Goal: Task Accomplishment & Management: Use online tool/utility

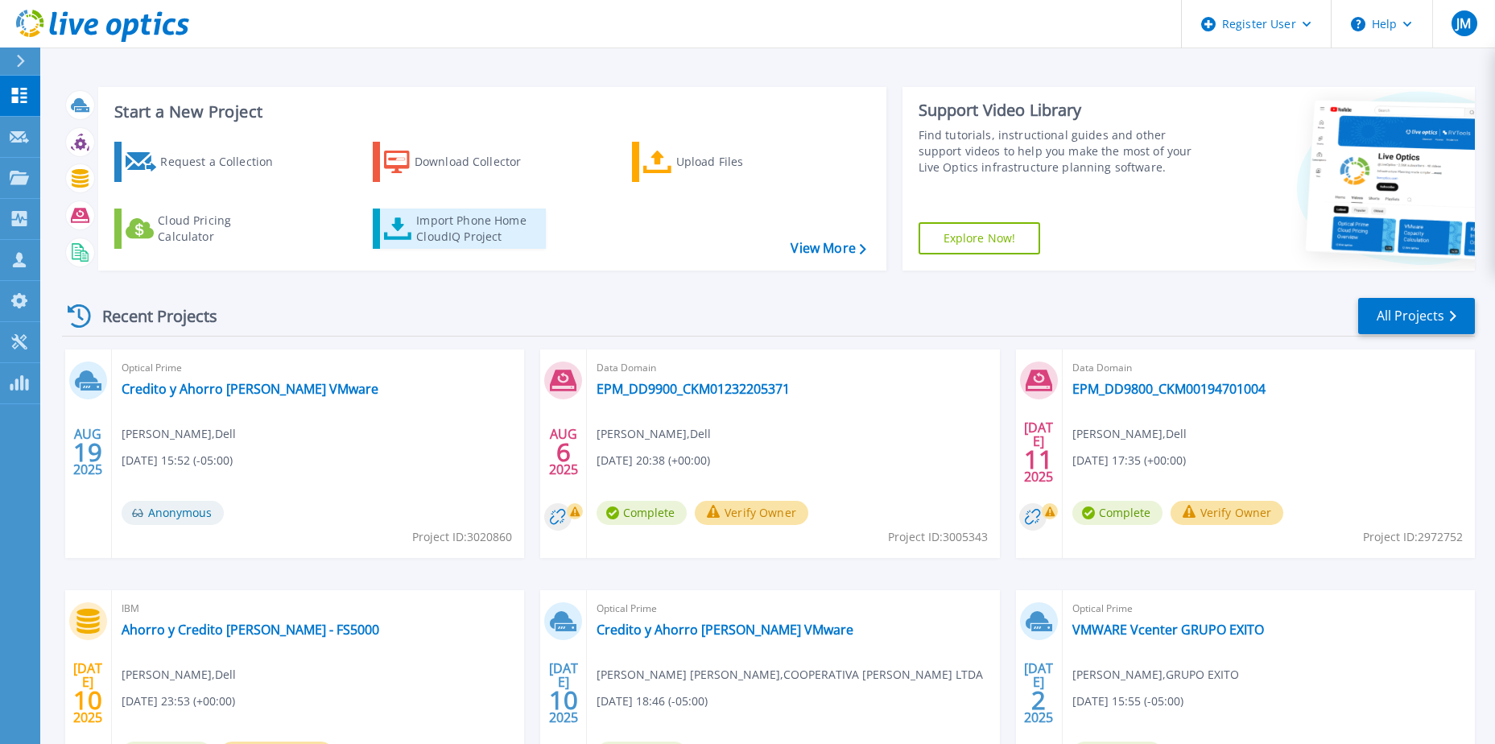
click at [484, 240] on div "Import Phone Home CloudIQ Project" at bounding box center [479, 228] width 126 height 32
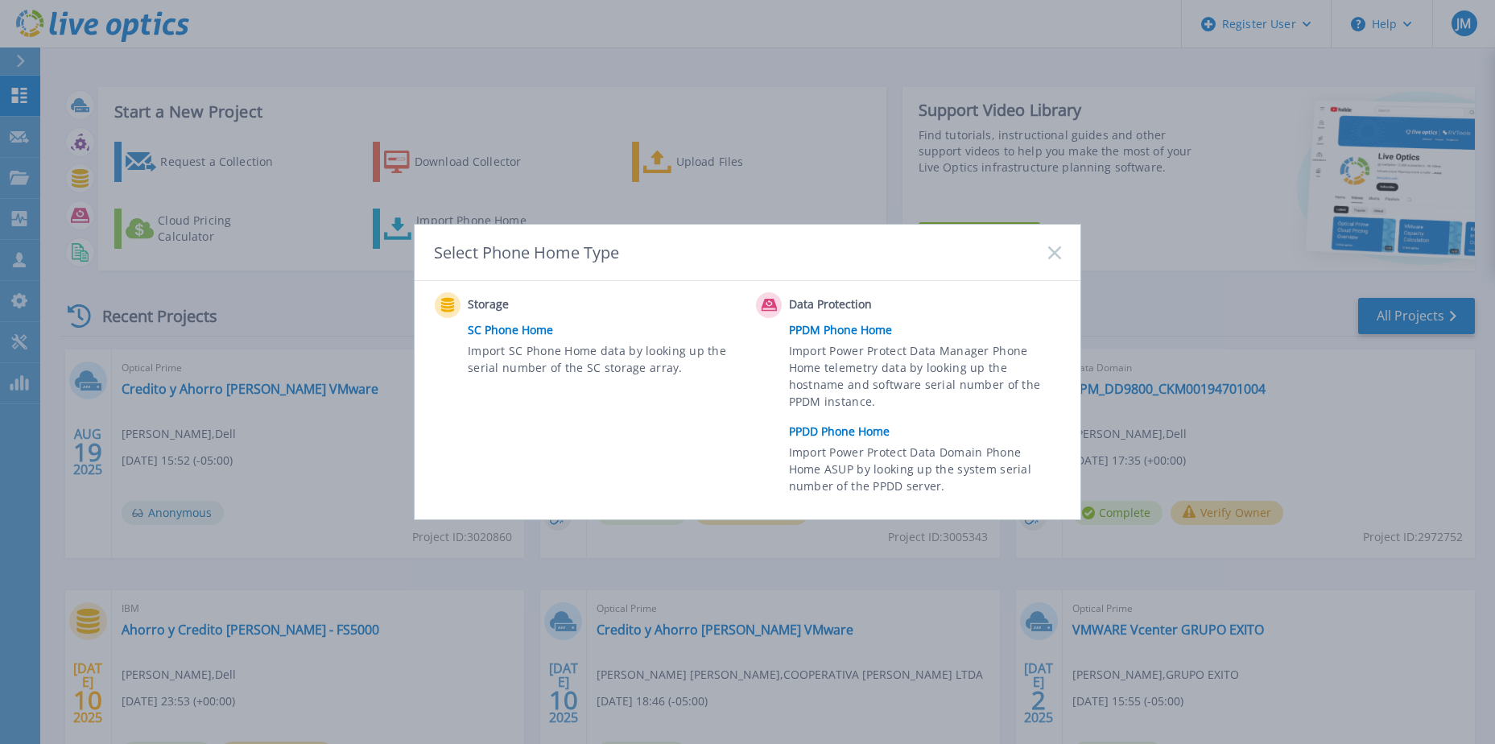
click at [840, 435] on link "PPDD Phone Home" at bounding box center [929, 431] width 280 height 24
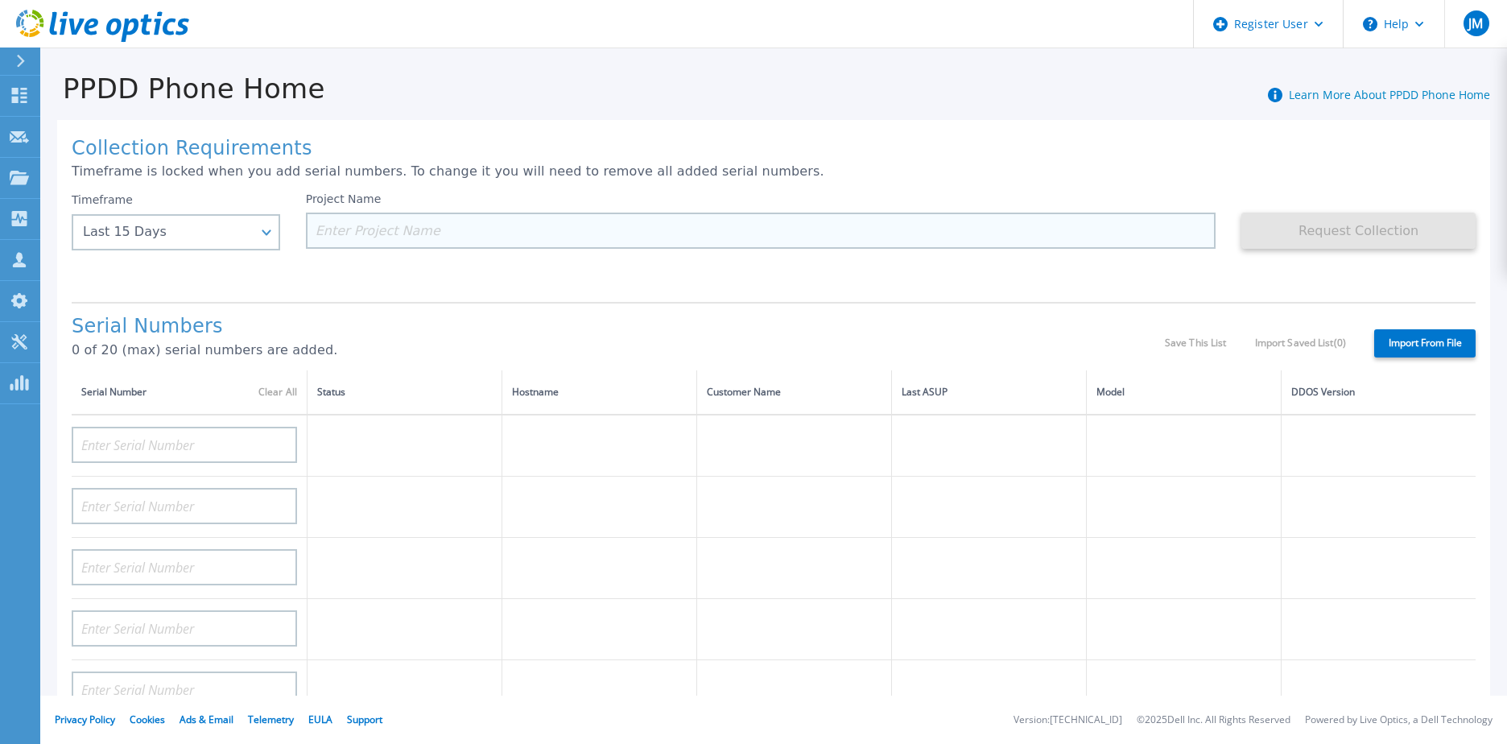
click at [725, 233] on input at bounding box center [761, 230] width 910 height 36
paste input "CKM01224205481"
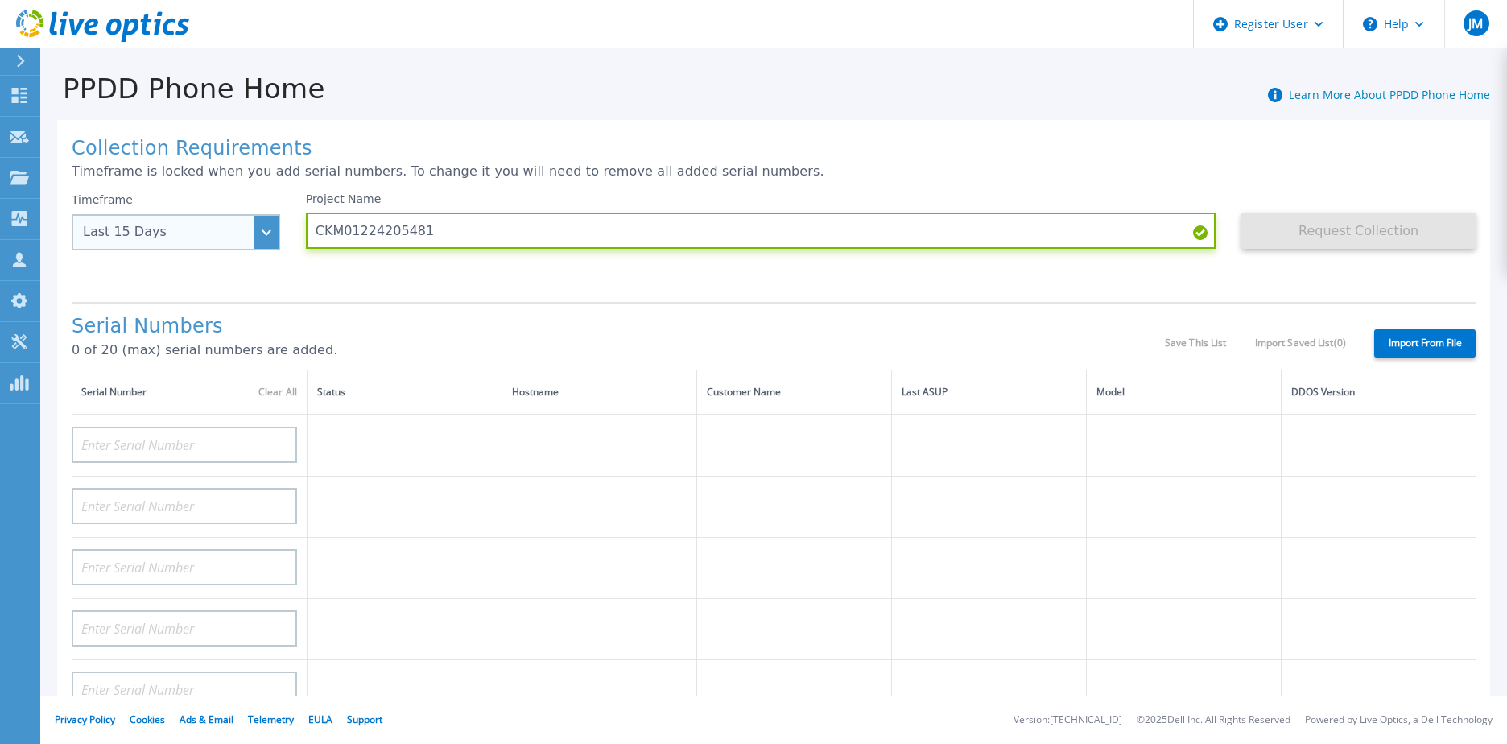
type input "CKM01224205481"
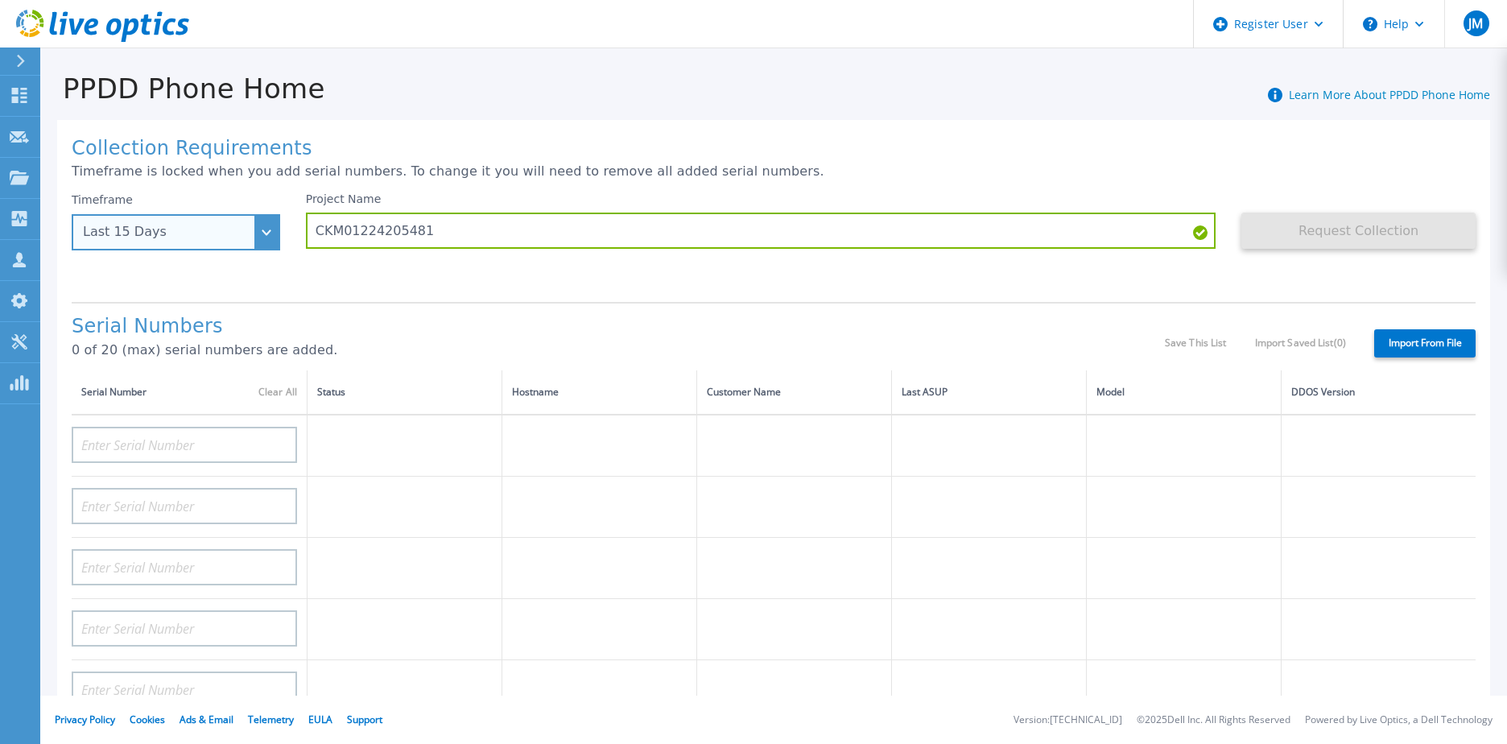
click at [206, 234] on div "Last 15 Days" at bounding box center [167, 232] width 168 height 14
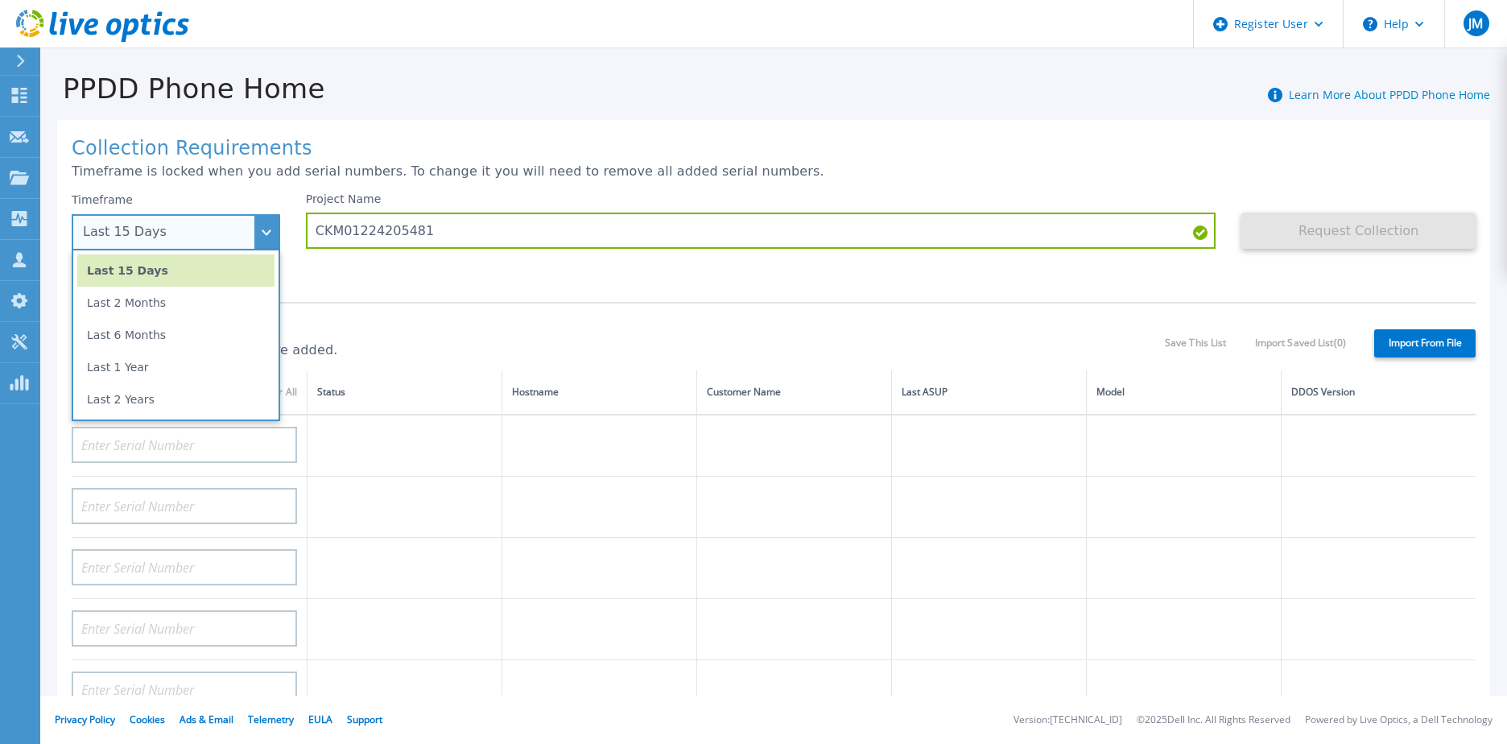
click at [193, 358] on li "Last 1 Year" at bounding box center [175, 367] width 197 height 32
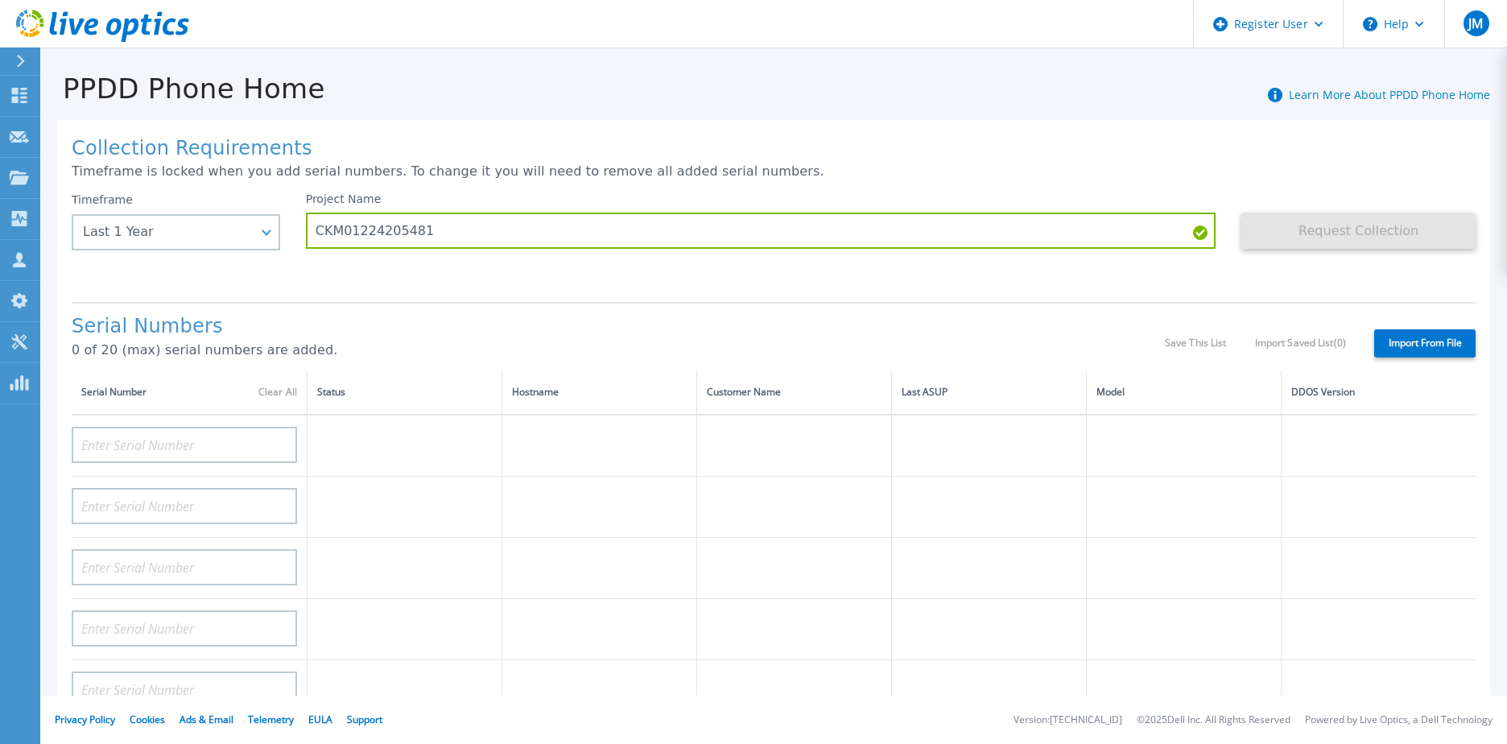
click at [1230, 266] on div "Project Name CKM01224205481" at bounding box center [774, 240] width 936 height 97
click at [1219, 186] on div "Collection Requirements Timeframe is locked when you add serial numbers. To cha…" at bounding box center [773, 575] width 1433 height 910
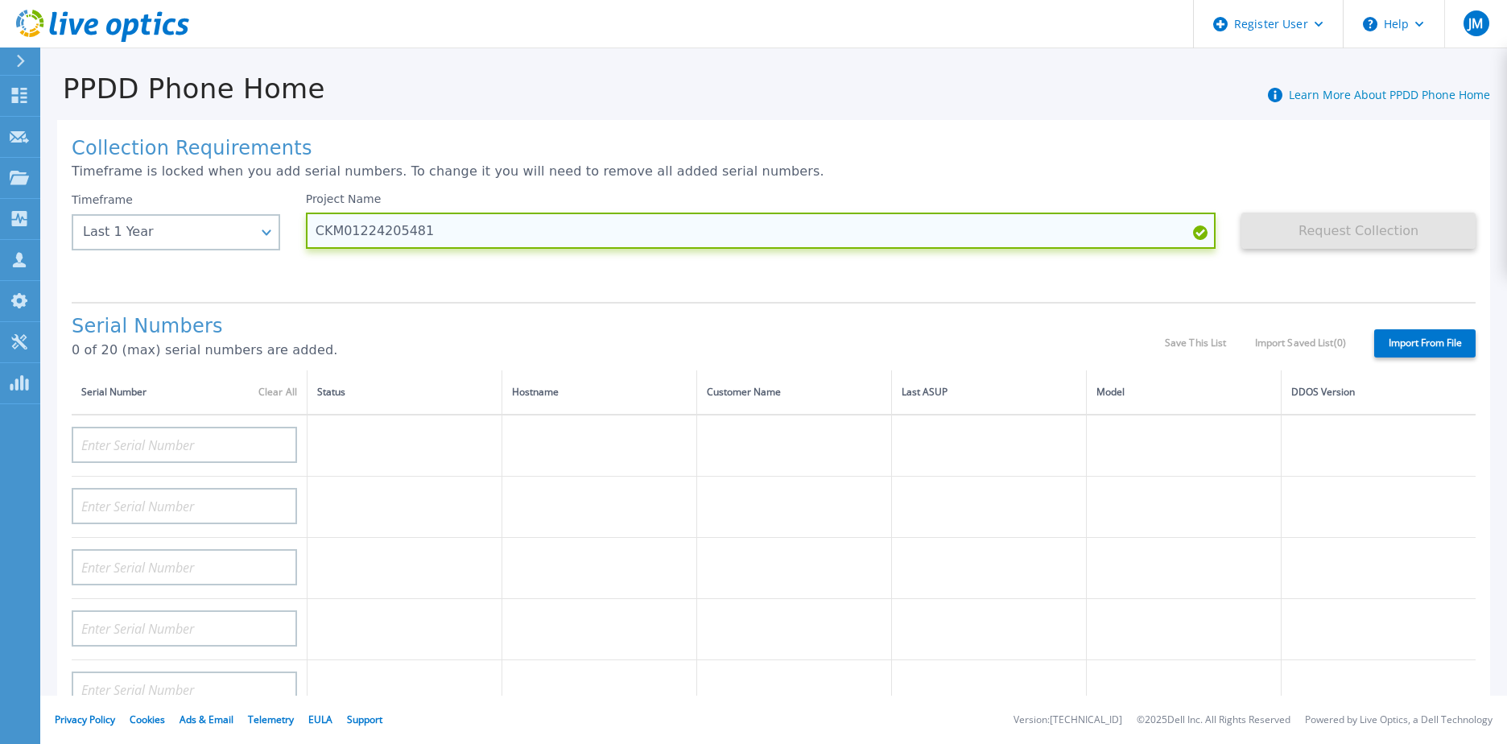
click at [526, 226] on input "CKM01224205481" at bounding box center [761, 230] width 910 height 36
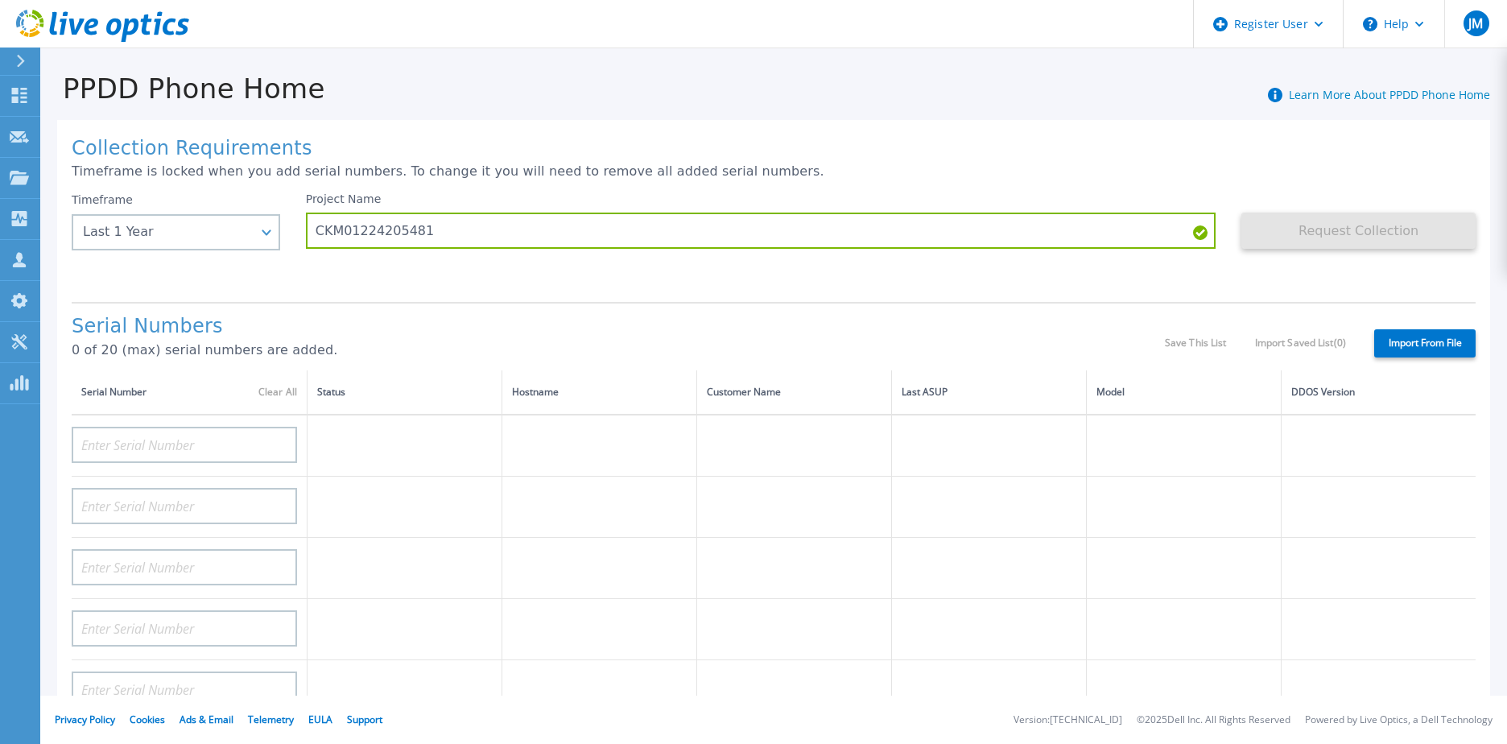
click at [1421, 344] on label "Import From File" at bounding box center [1424, 343] width 101 height 28
click at [1211, 321] on div "Serial Numbers 0 of 20 (max) serial numbers are added. Save This List Import Sa…" at bounding box center [774, 336] width 1404 height 68
click at [1392, 344] on label "Import From File" at bounding box center [1424, 343] width 101 height 28
click at [0, 0] on input "Import From File" at bounding box center [0, 0] width 0 height 0
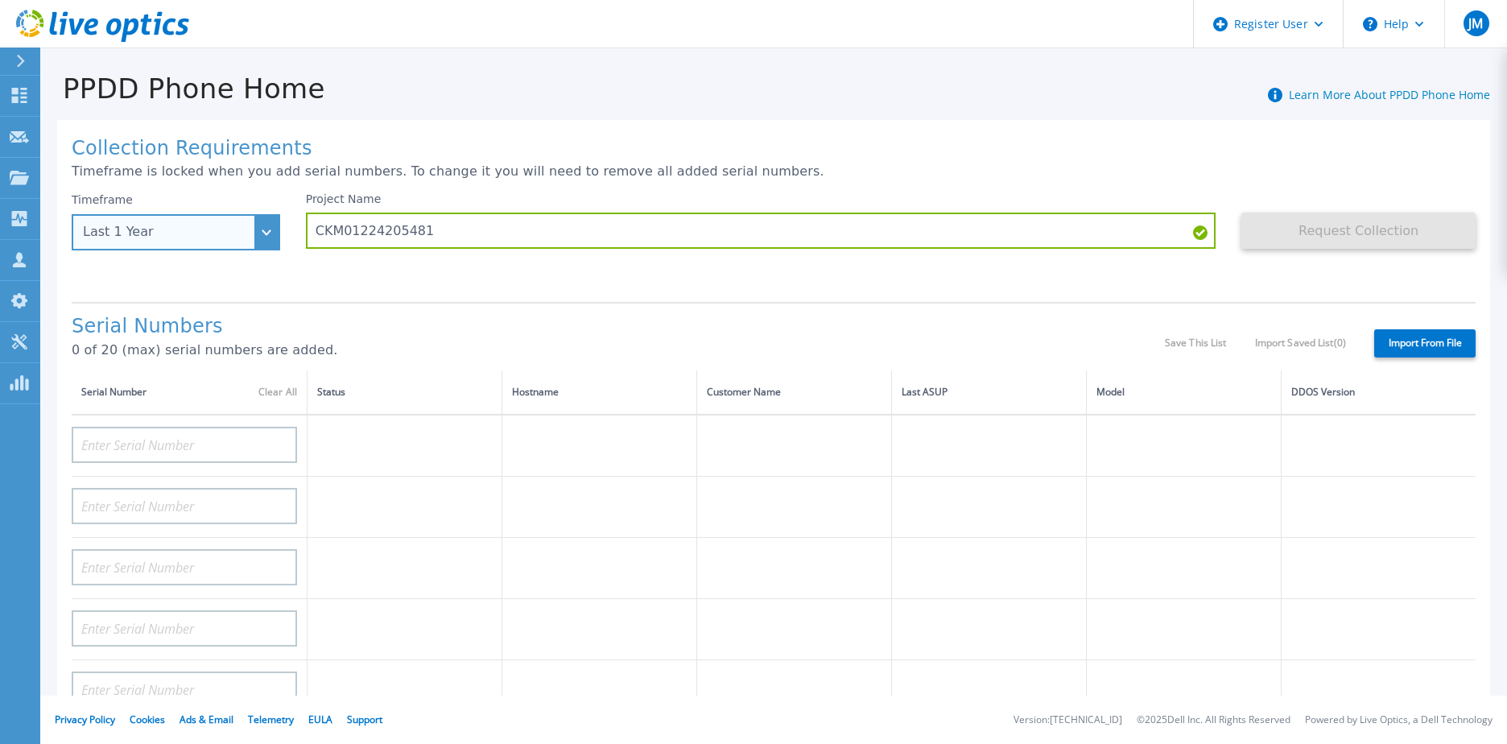
click at [196, 245] on div "Last 1 Year" at bounding box center [176, 232] width 208 height 36
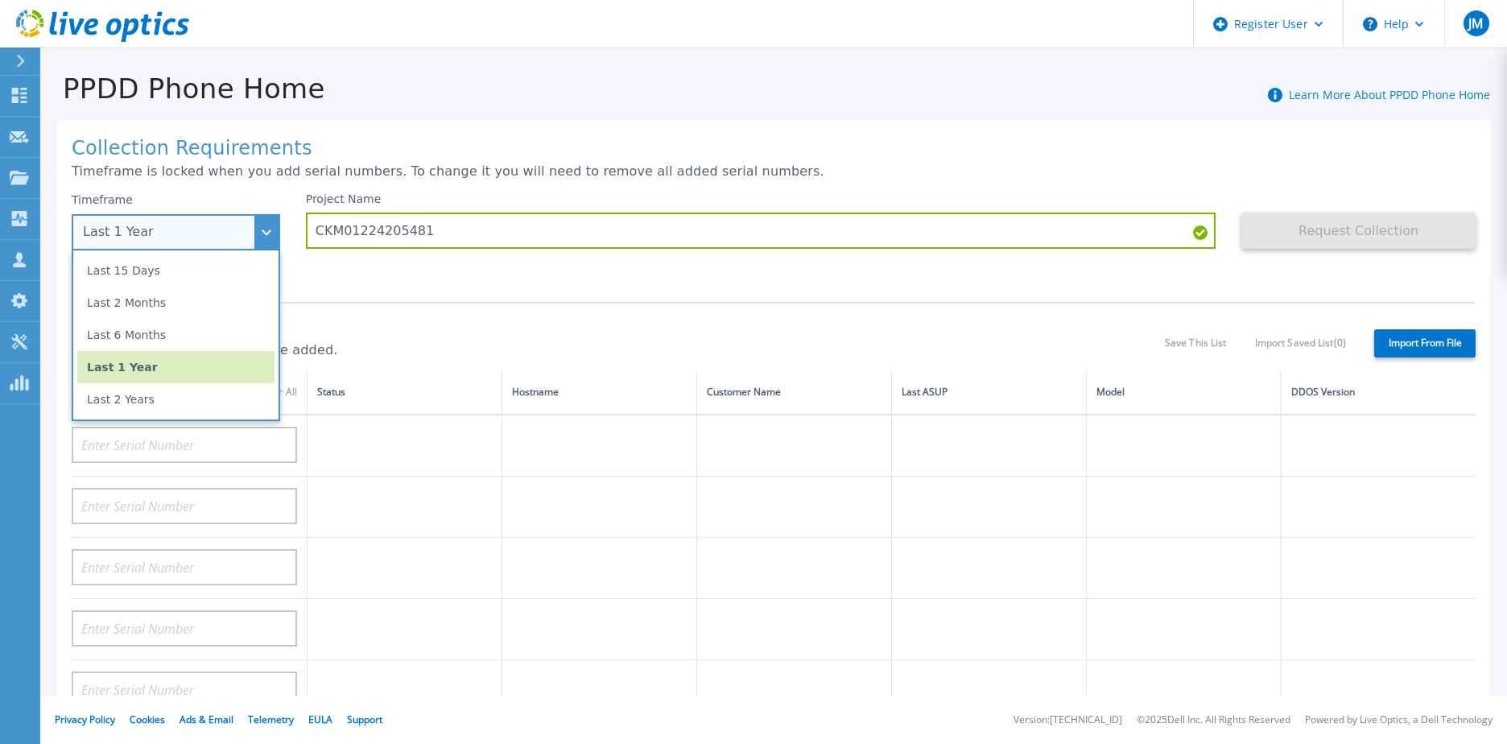
click at [179, 266] on li "Last 15 Days" at bounding box center [175, 270] width 197 height 32
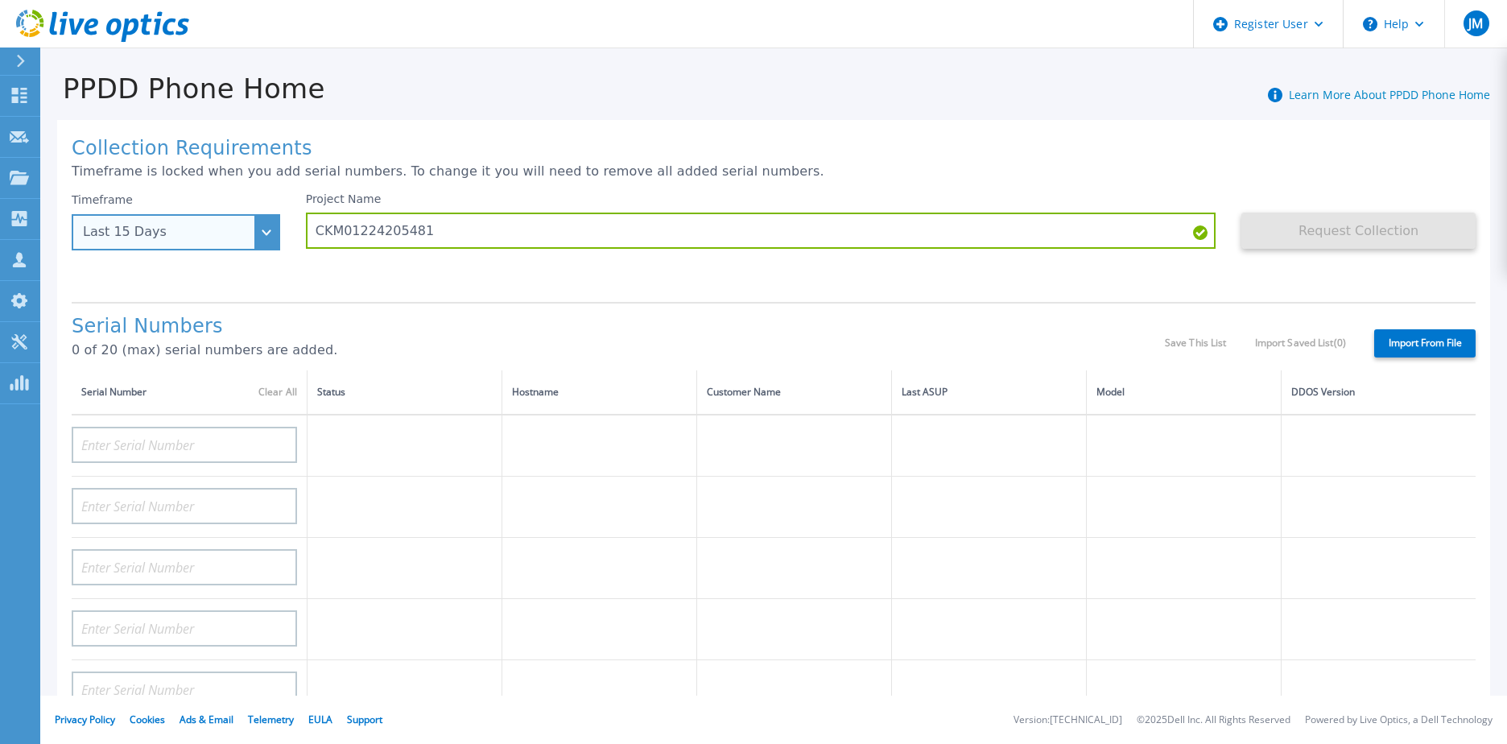
click at [225, 230] on div "Last 15 Days" at bounding box center [167, 232] width 168 height 14
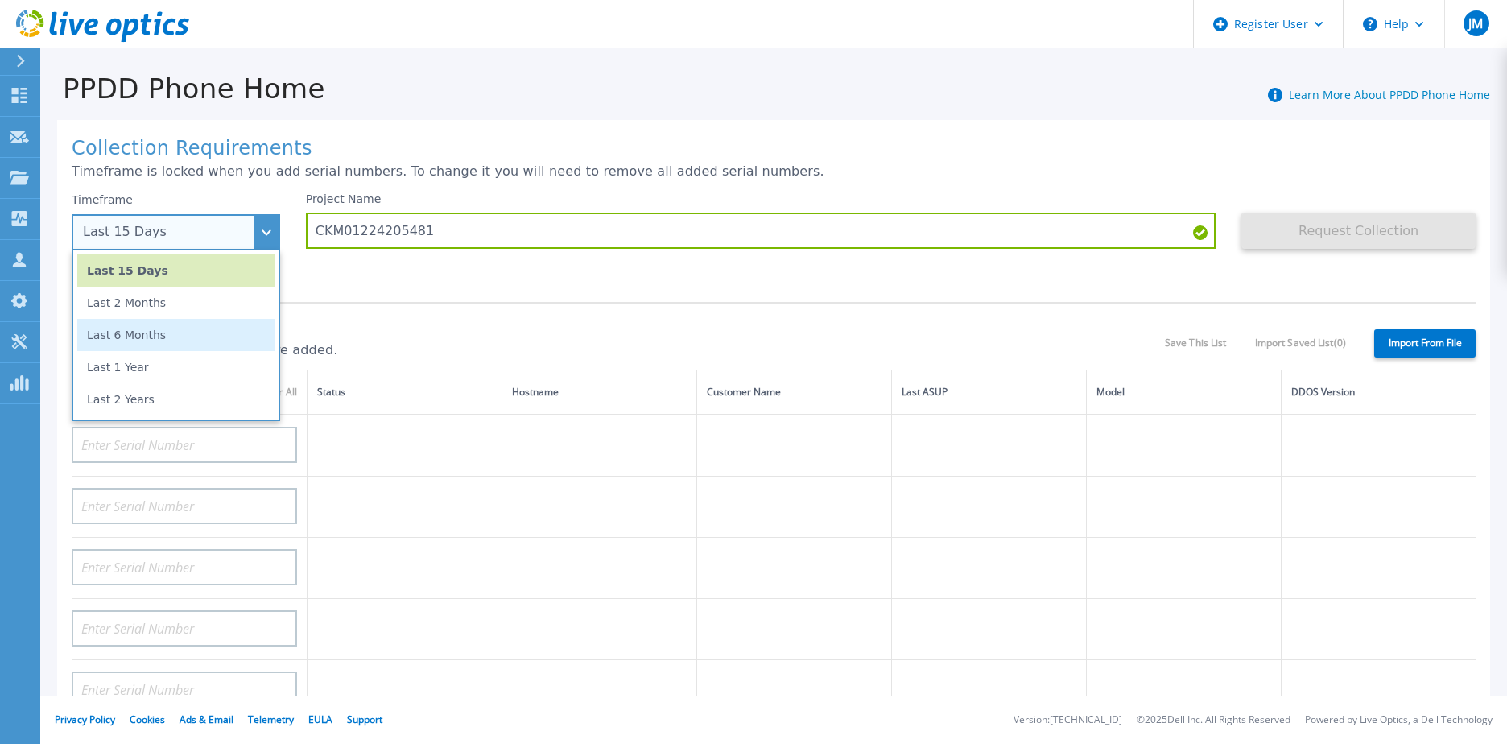
click at [171, 340] on li "Last 6 Months" at bounding box center [175, 335] width 197 height 32
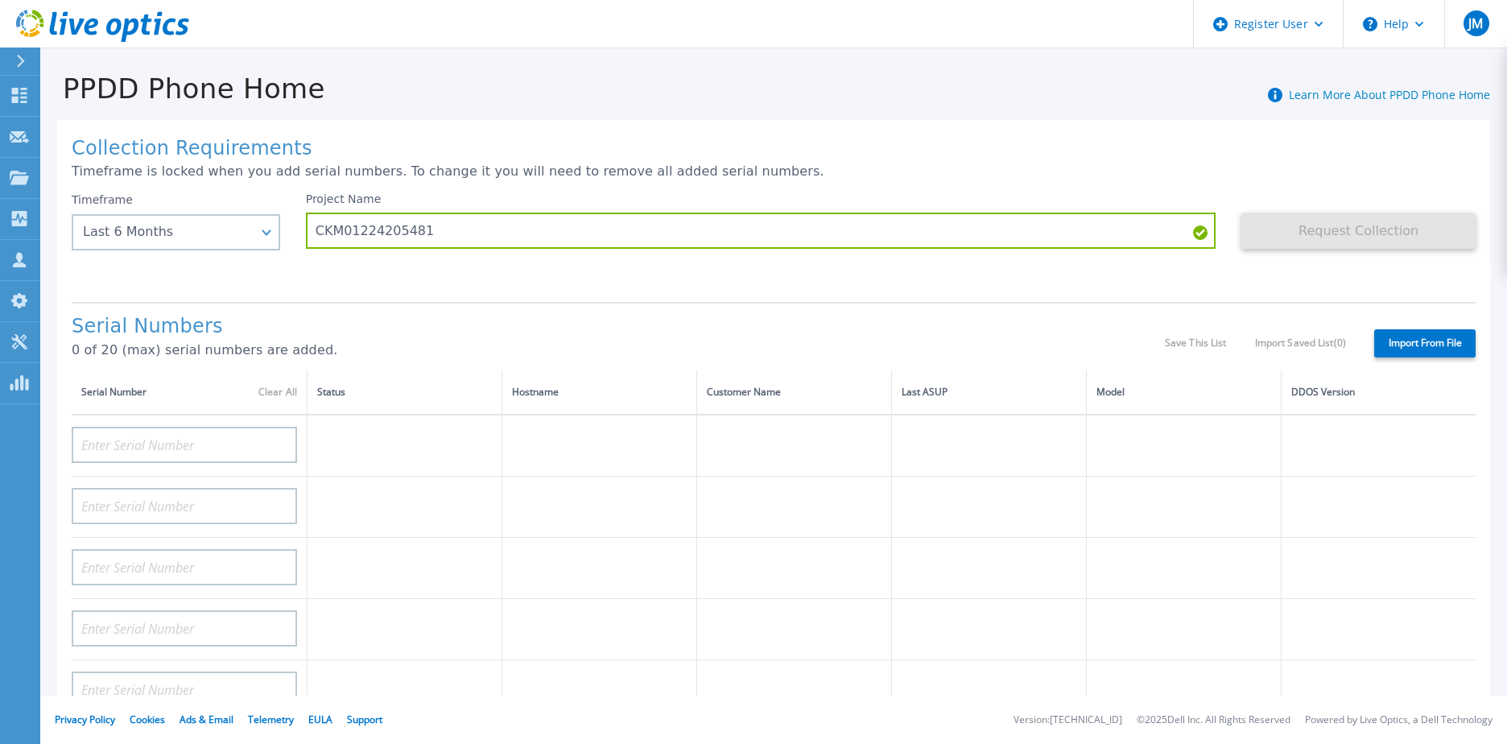
click at [246, 253] on div "Timeframe Last 6 Months Last 15 Days Last 2 Months Last 6 Months Last 1 Year La…" at bounding box center [189, 240] width 234 height 97
click at [255, 237] on div "Last 6 Months" at bounding box center [176, 232] width 208 height 36
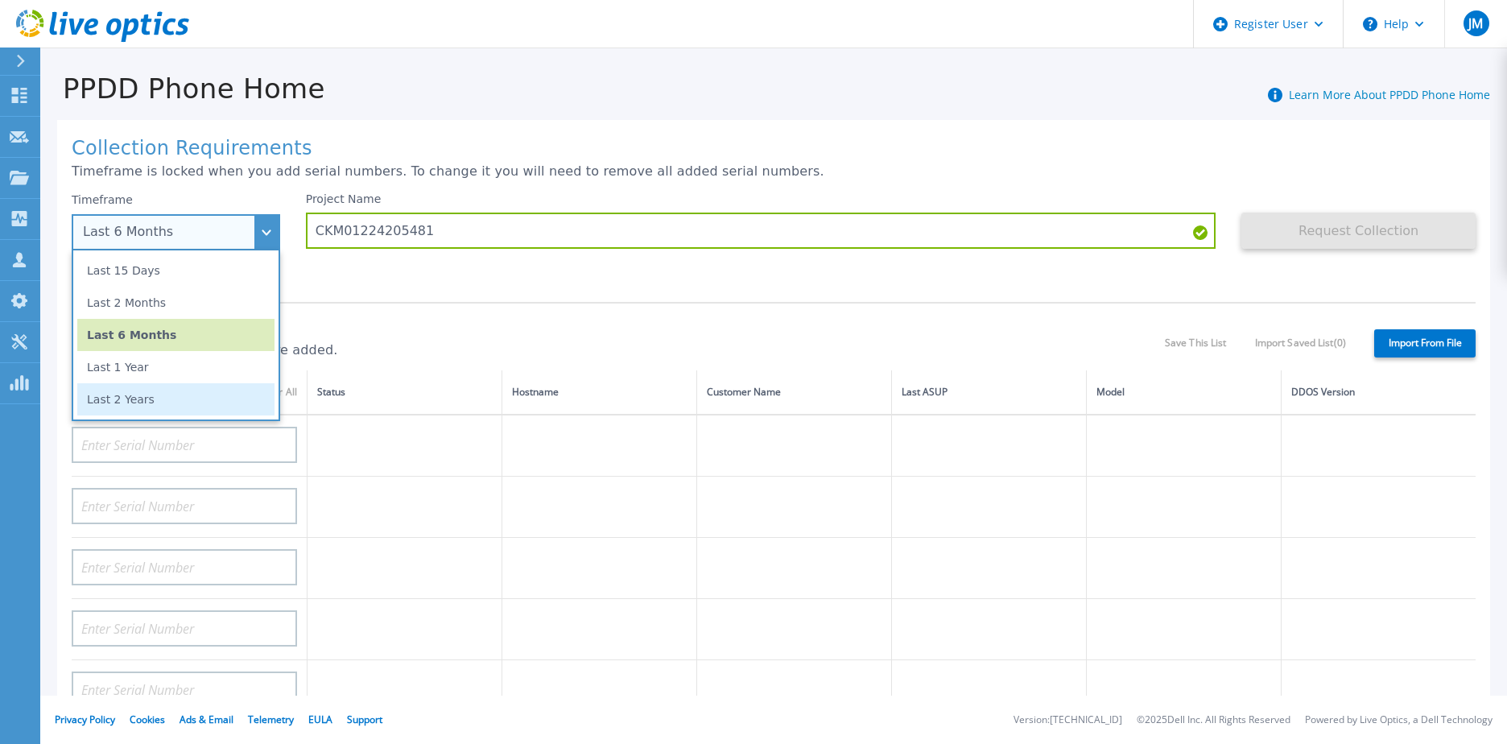
click at [198, 390] on li "Last 2 Years" at bounding box center [175, 399] width 197 height 32
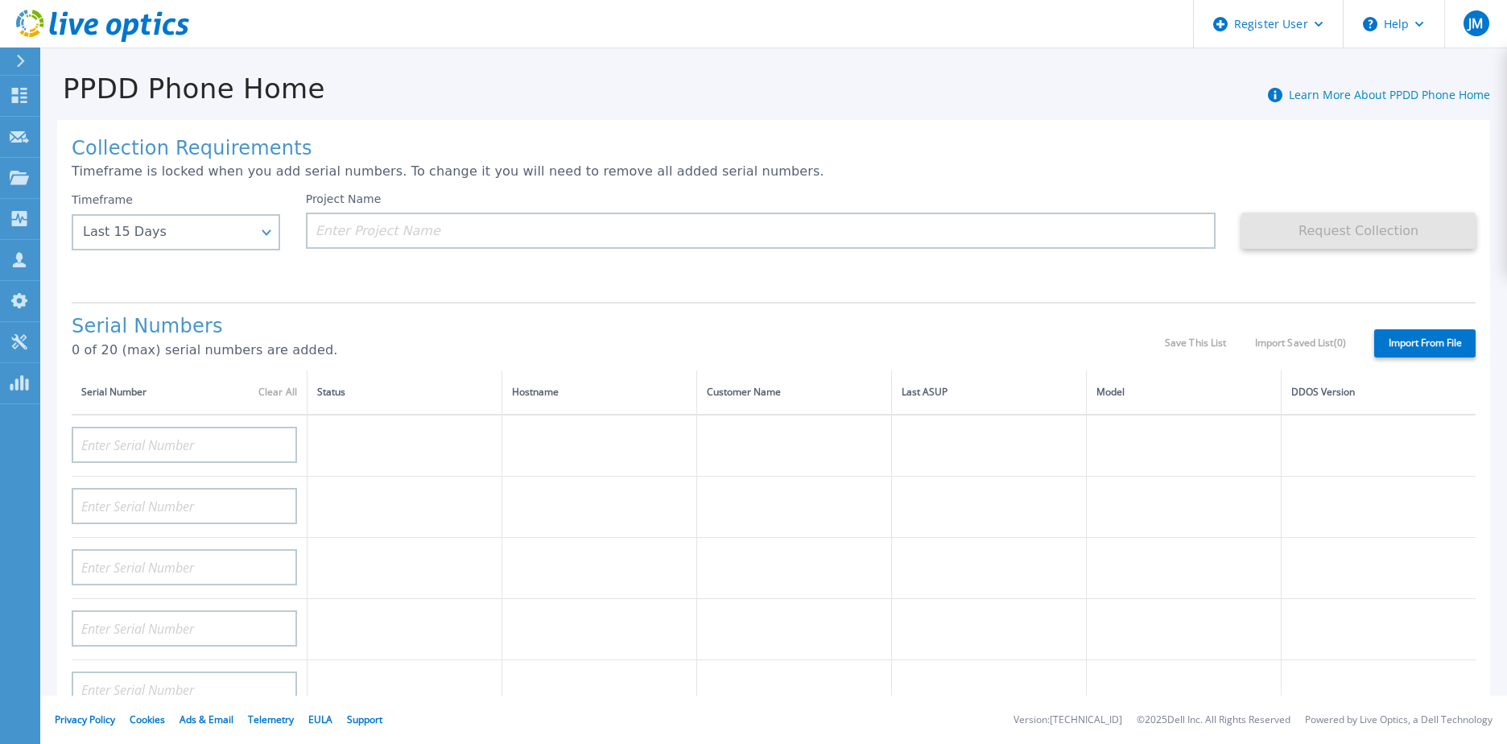
click at [835, 292] on div "Collection Requirements Timeframe is locked when you add serial numbers. To cha…" at bounding box center [773, 575] width 1433 height 910
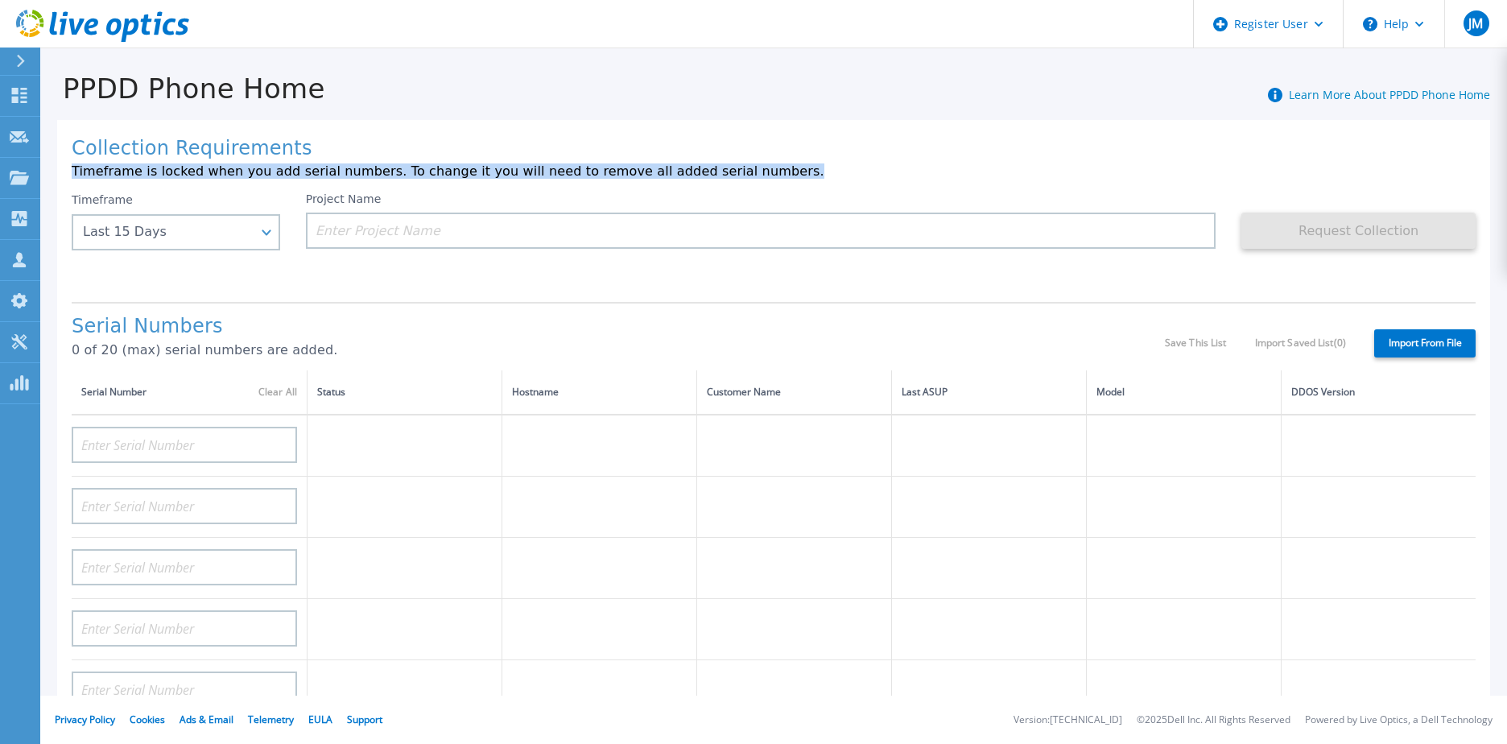
click at [1363, 161] on div "Collection Requirements Timeframe is locked when you add serial numbers. To cha…" at bounding box center [773, 575] width 1433 height 910
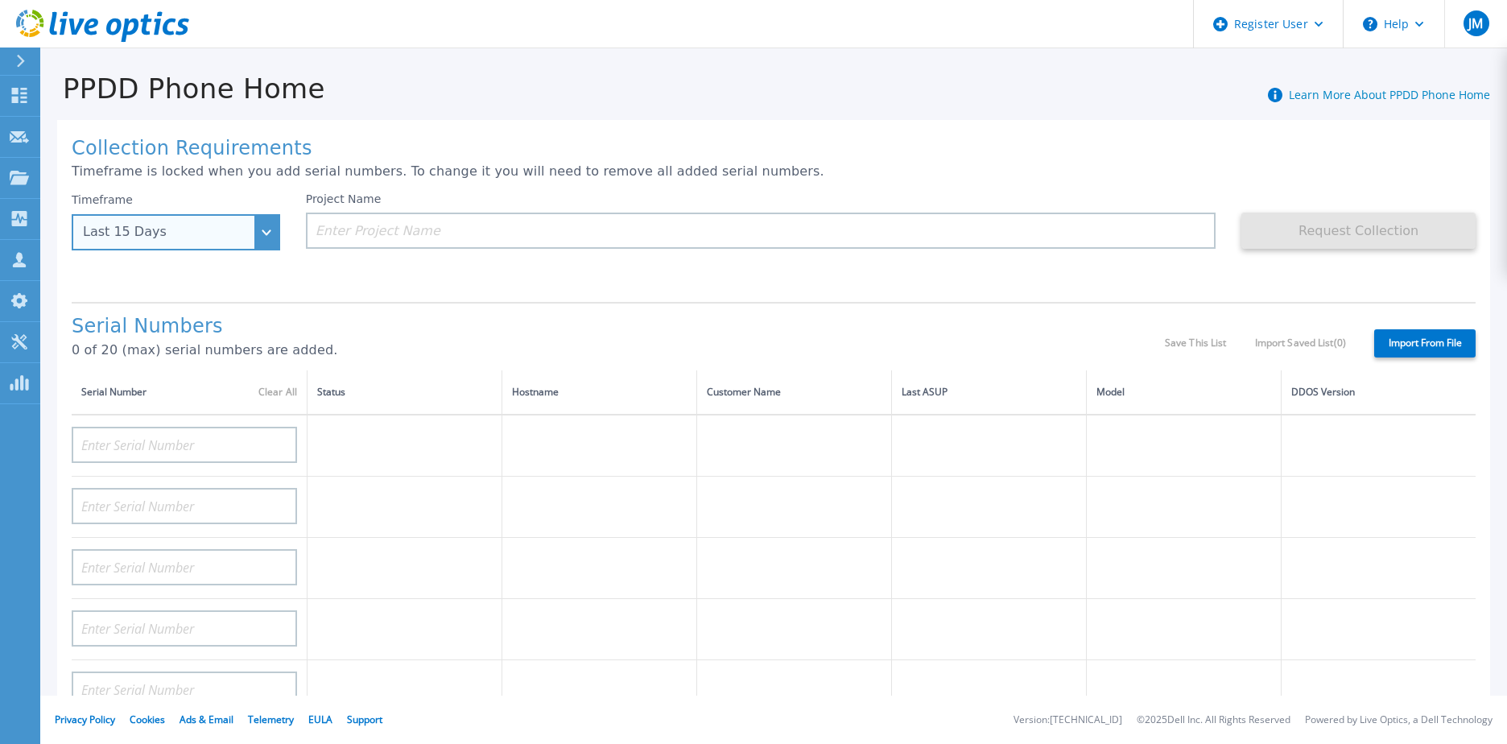
click at [214, 245] on div "Last 15 Days" at bounding box center [176, 232] width 208 height 36
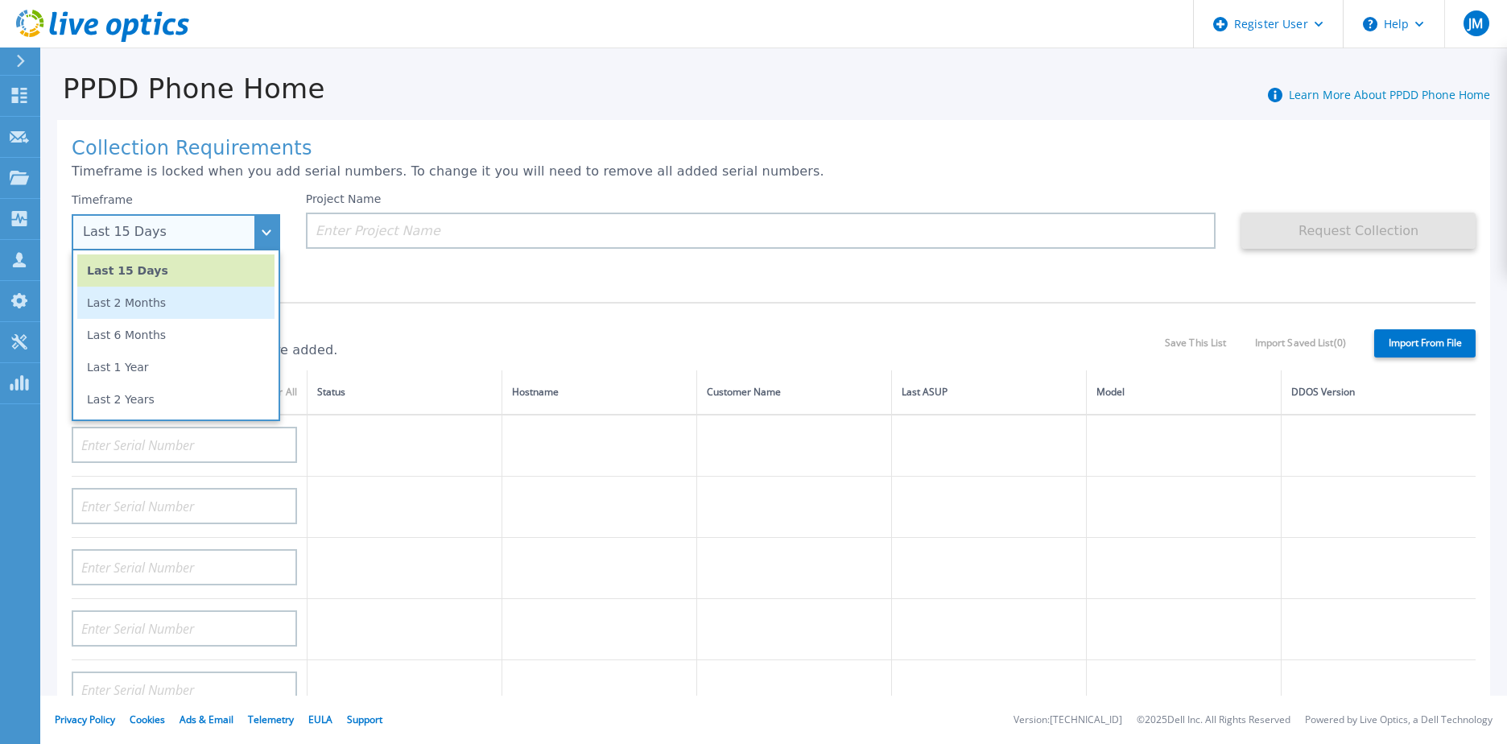
click at [175, 287] on li "Last 2 Months" at bounding box center [175, 303] width 197 height 32
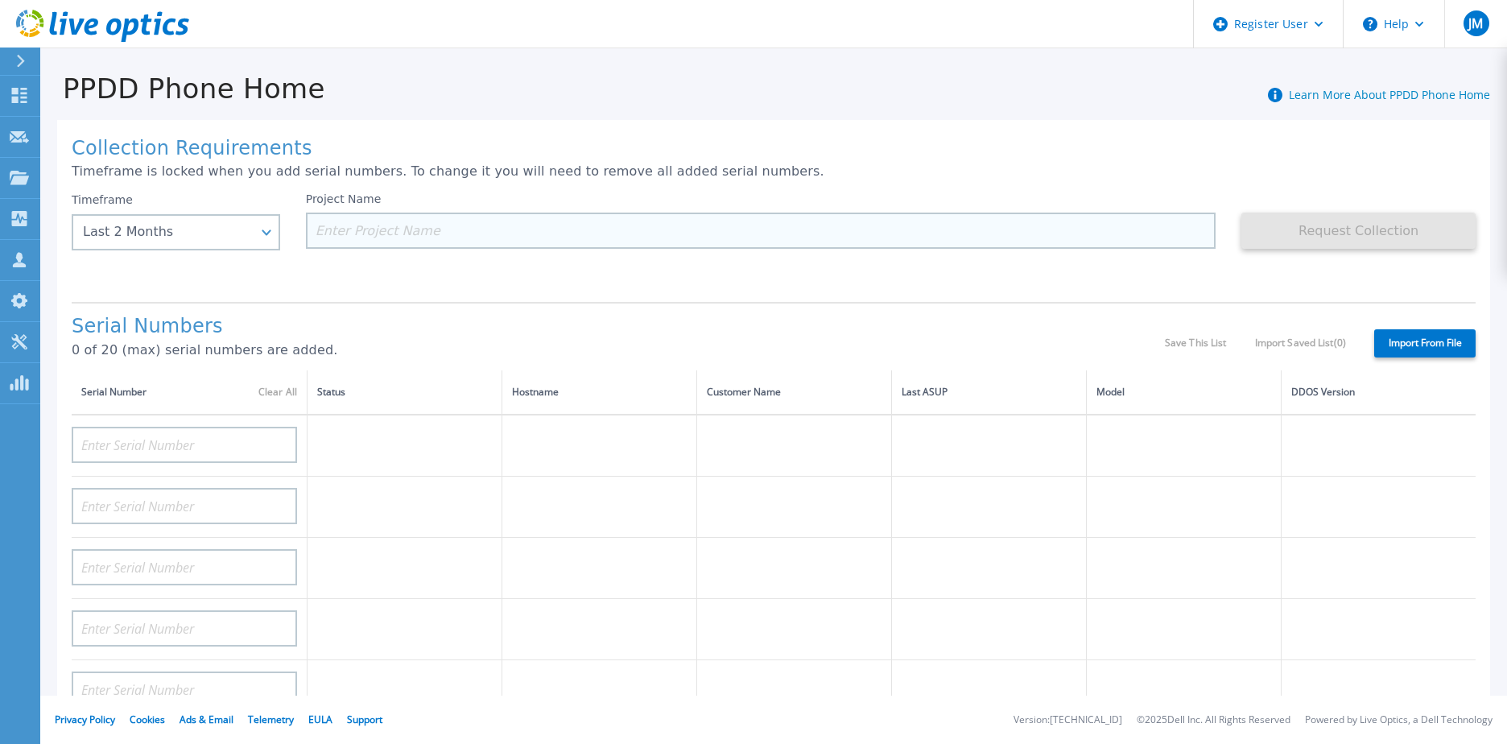
click at [377, 248] on input at bounding box center [761, 230] width 910 height 36
paste input "CKM01224205481"
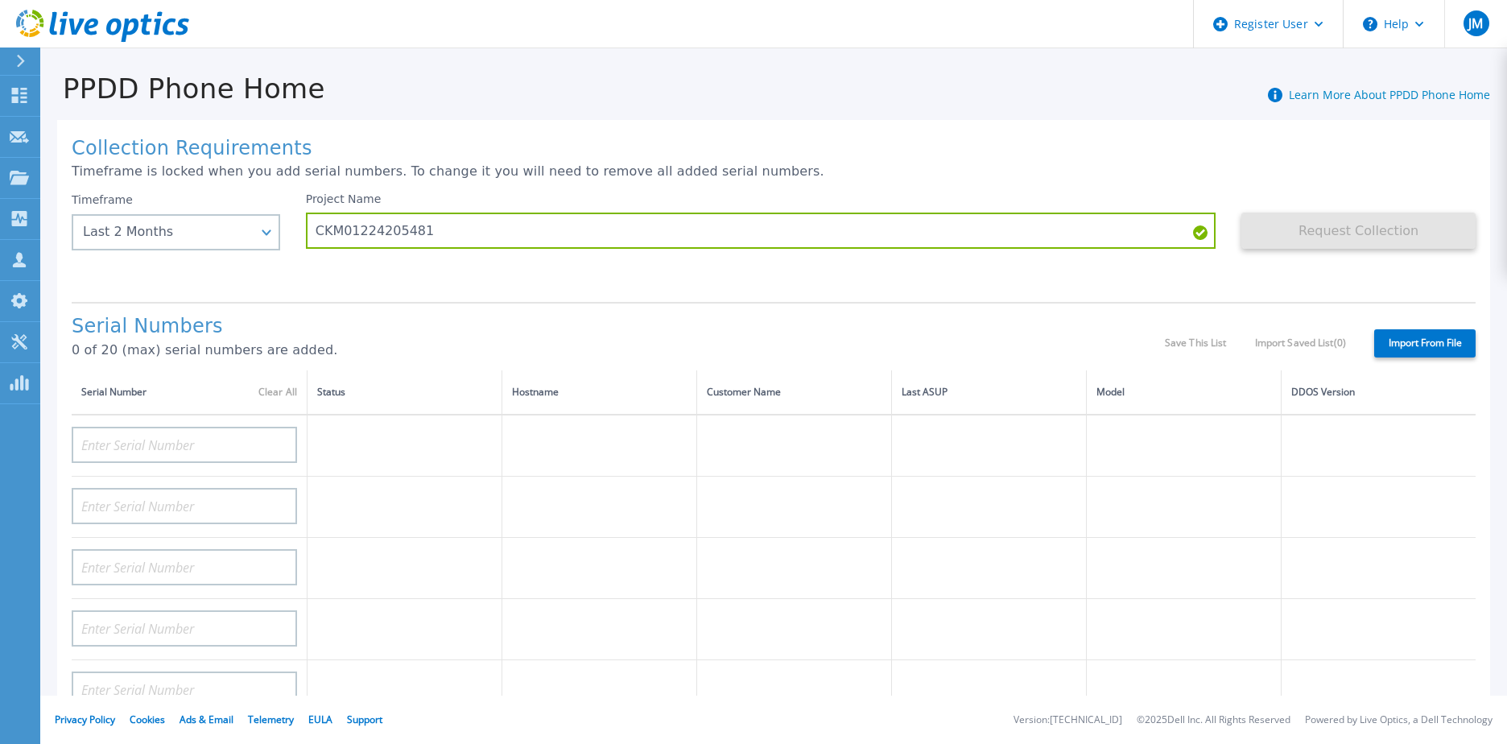
click at [996, 318] on h1 "Serial Numbers" at bounding box center [618, 326] width 1093 height 23
click at [1356, 250] on div "Request Collection This might take a few minutes please wait..." at bounding box center [1358, 240] width 234 height 97
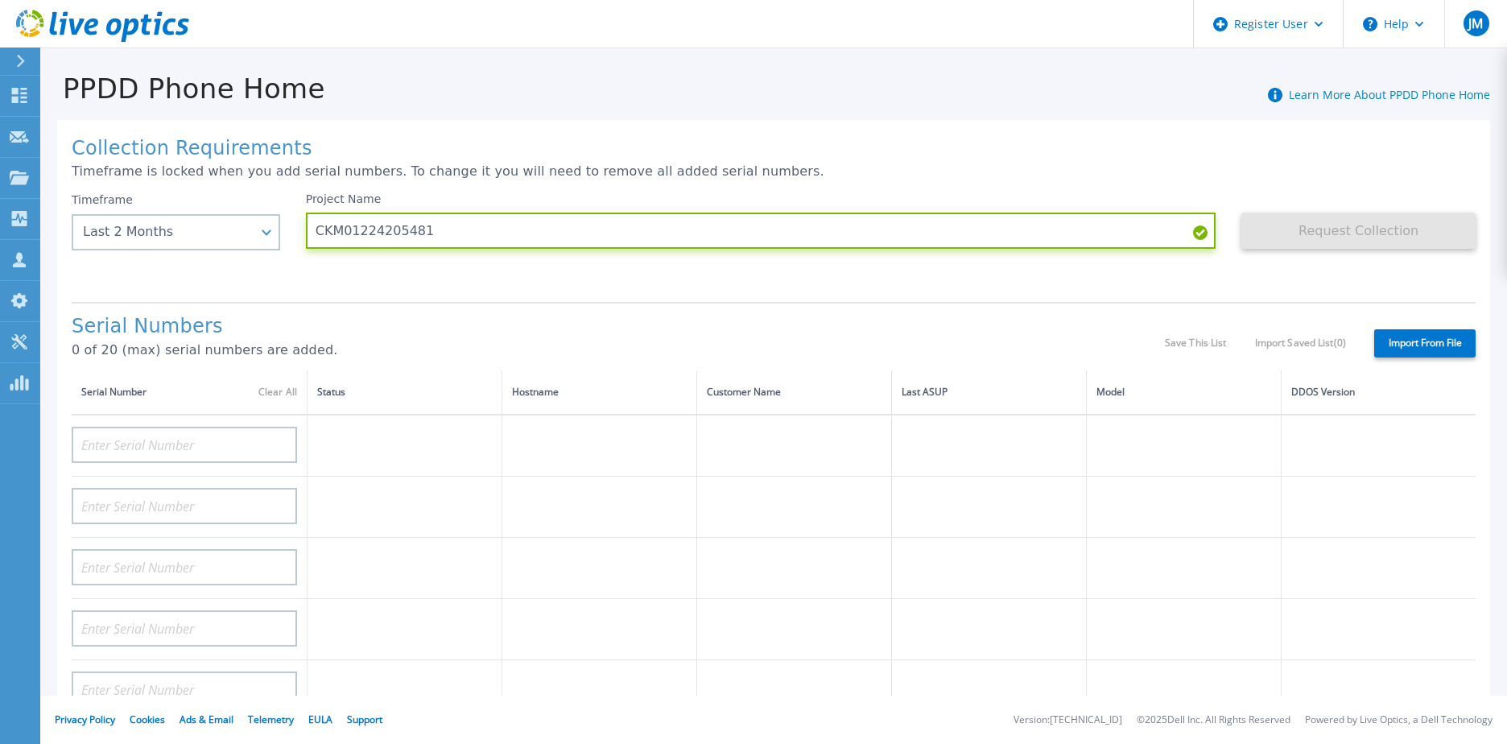
drag, startPoint x: 452, startPoint y: 232, endPoint x: 260, endPoint y: 256, distance: 193.1
click at [261, 256] on div "Timeframe Last 2 Months Last 15 Days Last 2 Months Last 6 Months Last 1 Year La…" at bounding box center [774, 240] width 1404 height 97
paste input "oCKM012241051"
click at [319, 236] on input "oCKM01224105181" at bounding box center [761, 230] width 910 height 36
type input "CKM01224105181"
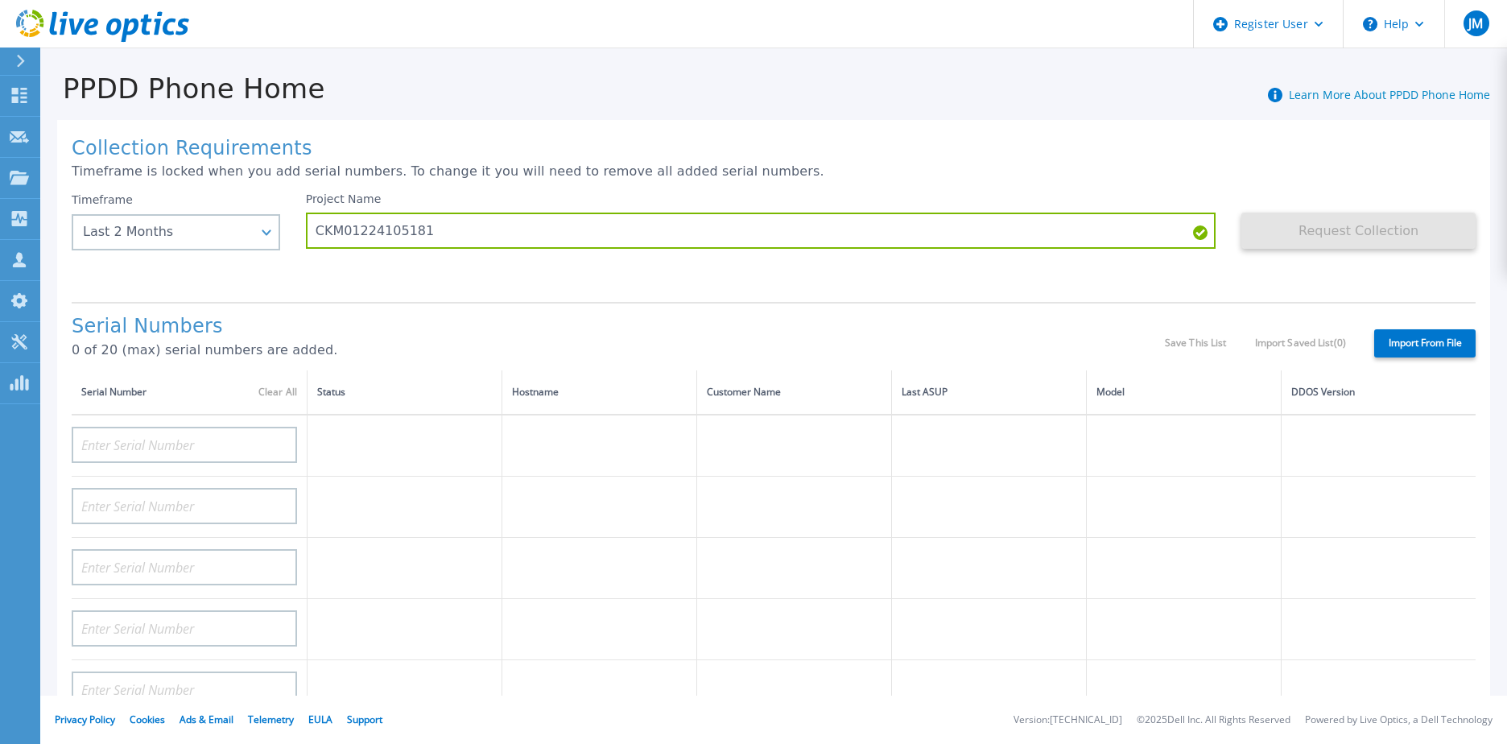
click at [568, 307] on div "Serial Numbers 0 of 20 (max) serial numbers are added. Save This List Import Sa…" at bounding box center [774, 336] width 1404 height 68
click at [1125, 278] on div "Project Name CKM01224105181" at bounding box center [774, 240] width 936 height 97
click at [168, 222] on div "Last 2 Months" at bounding box center [176, 232] width 208 height 36
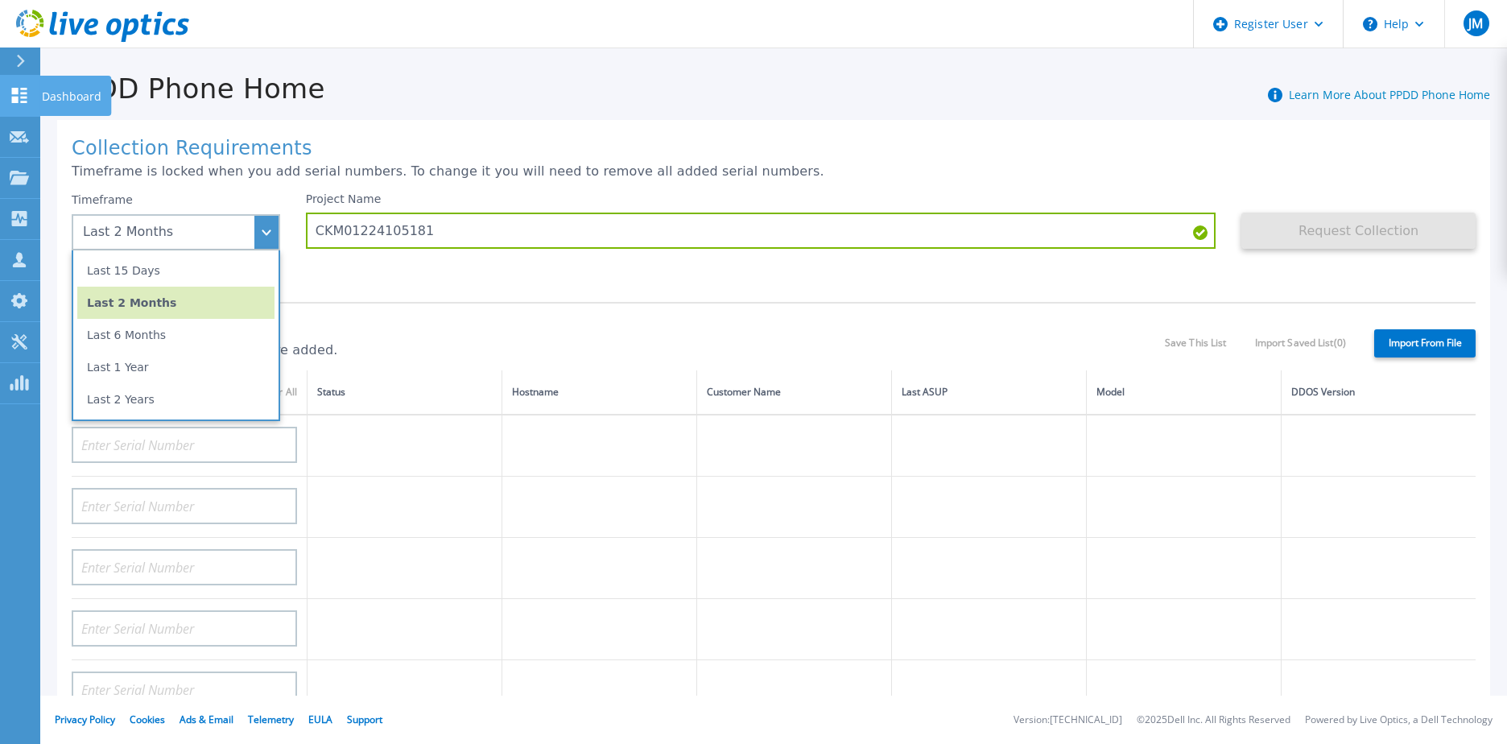
click at [31, 97] on link "Dashboard Dashboard" at bounding box center [20, 96] width 40 height 41
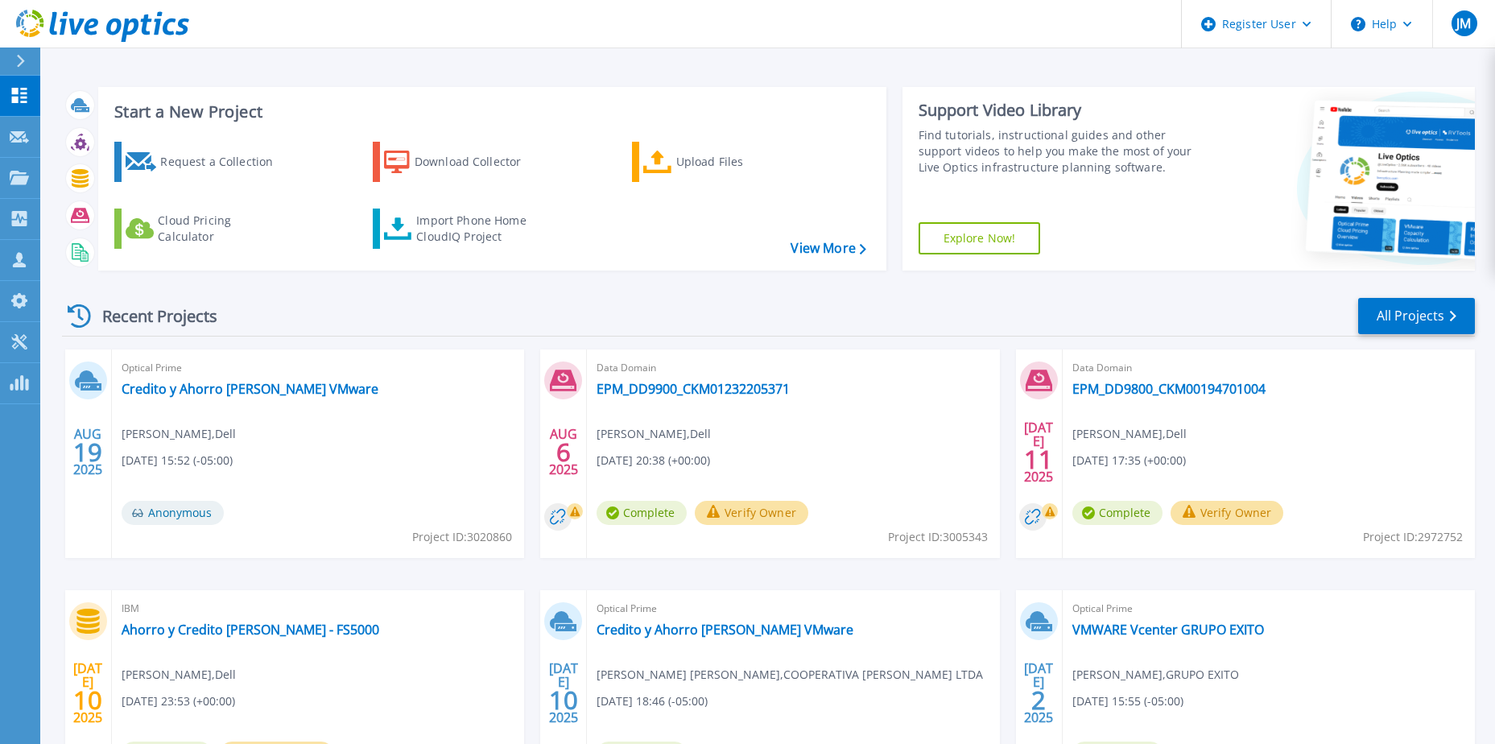
click at [454, 201] on div "Request a Collection Download Collector Upload Files Cloud Pricing Calculator I…" at bounding box center [489, 196] width 777 height 134
click at [449, 212] on div "Import Phone Home CloudIQ Project" at bounding box center [479, 228] width 126 height 32
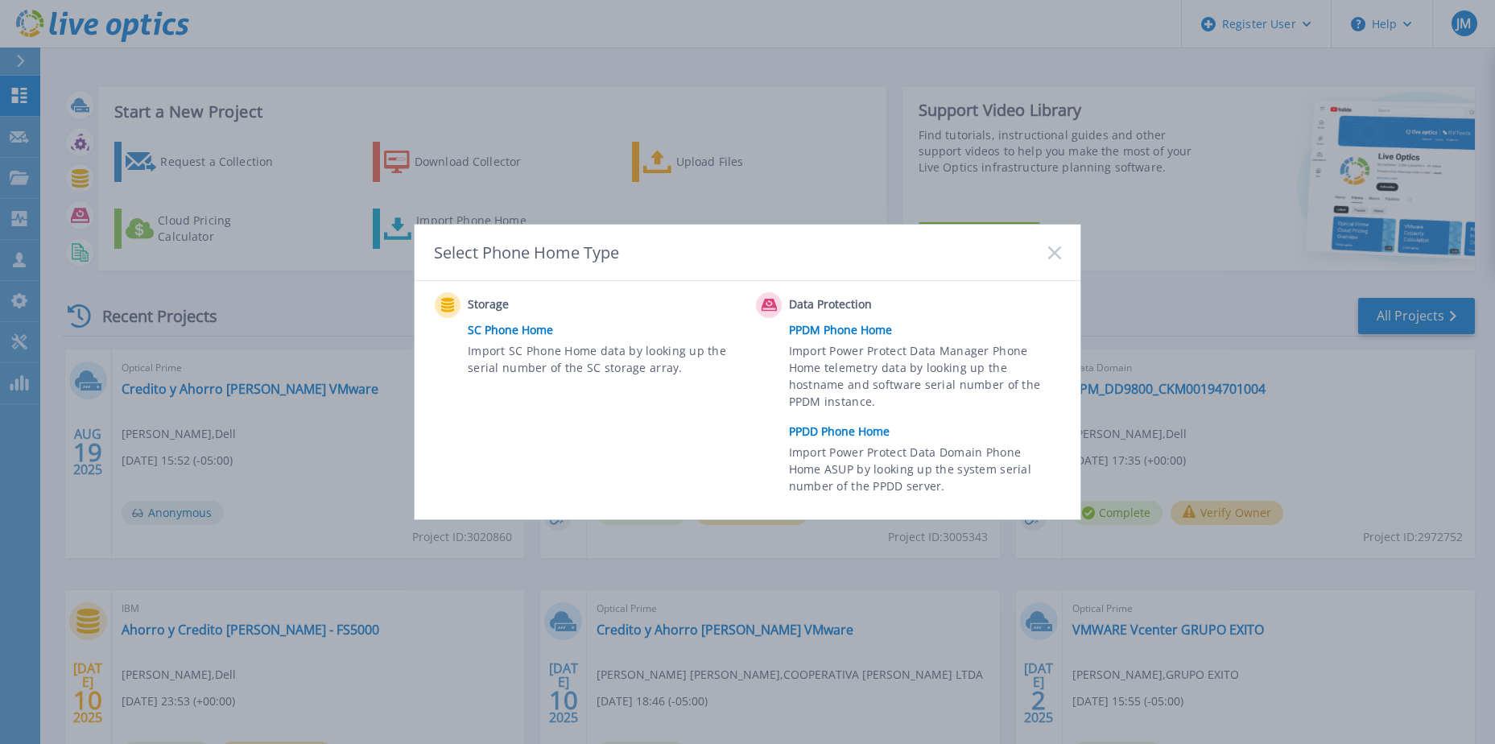
click at [853, 427] on link "PPDD Phone Home" at bounding box center [929, 431] width 280 height 24
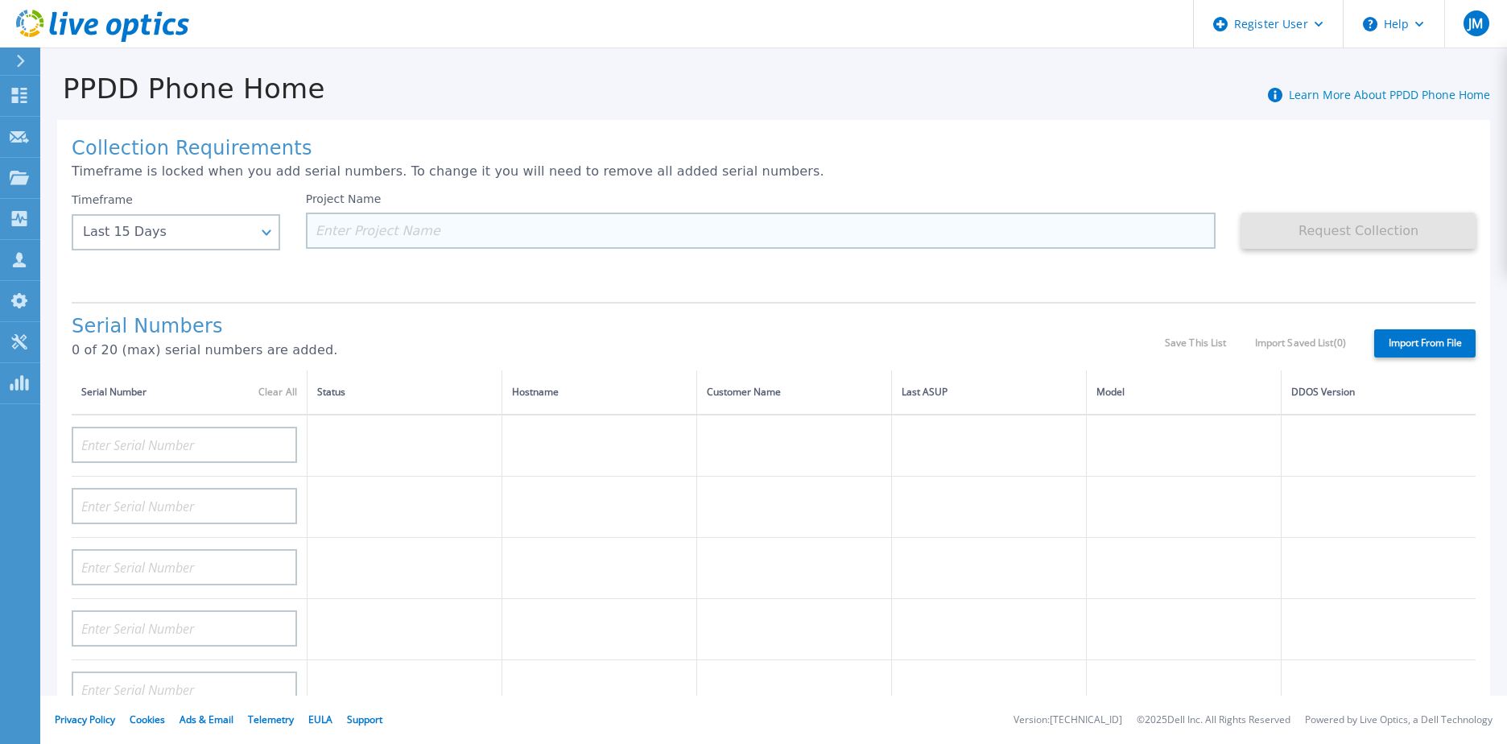
click at [830, 229] on input at bounding box center [761, 230] width 910 height 36
paste input "CKM01224205481"
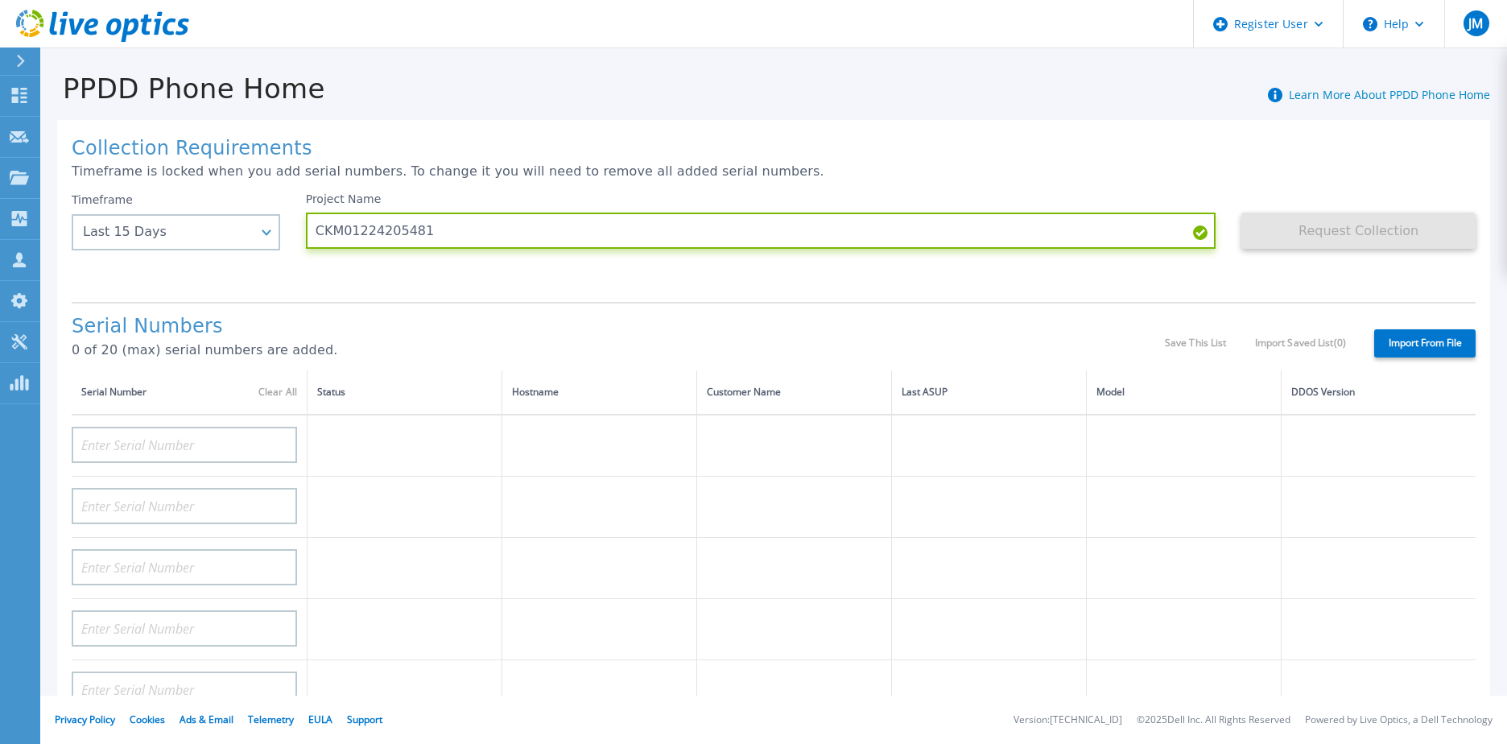
type input "CKM01224205481"
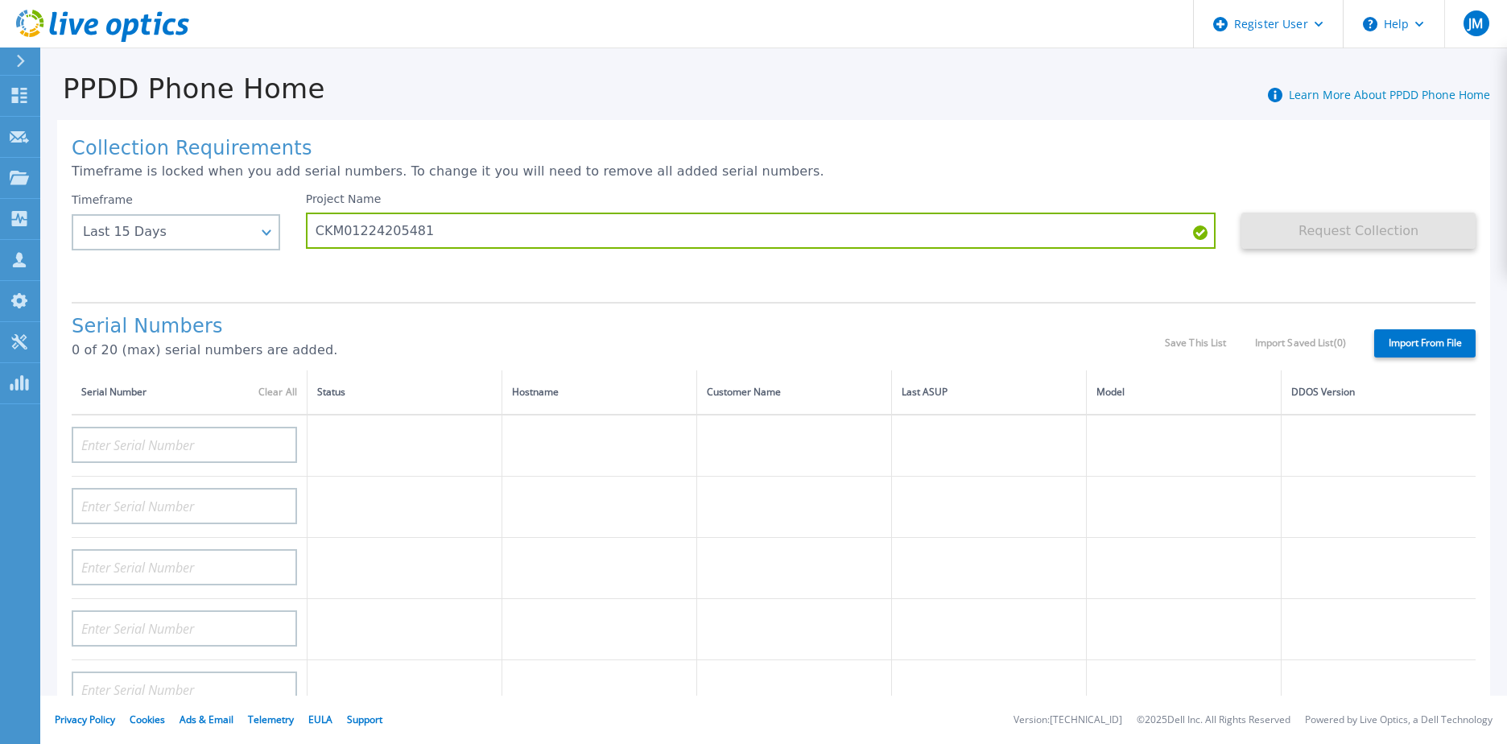
click at [1297, 262] on div "Request Collection This might take a few minutes please wait..." at bounding box center [1358, 240] width 234 height 97
